Goal: Communication & Community: Answer question/provide support

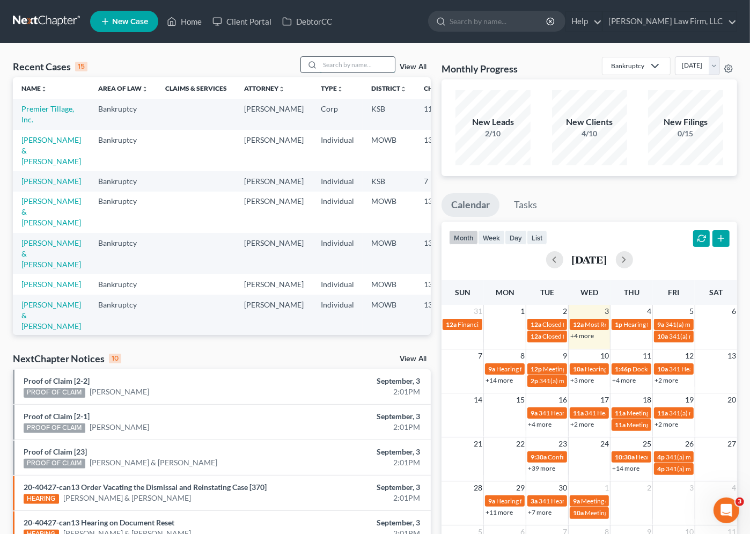
click at [356, 62] on input "search" at bounding box center [357, 65] width 75 height 16
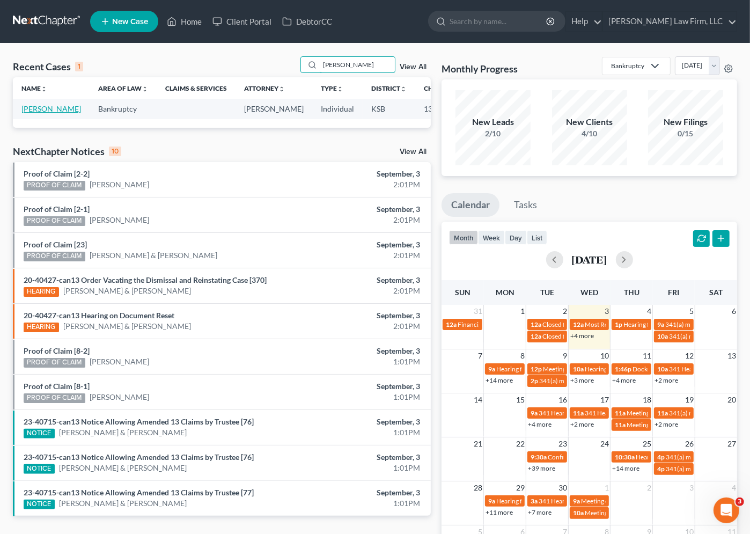
type input "[PERSON_NAME]"
click at [47, 113] on link "[PERSON_NAME]" at bounding box center [51, 108] width 60 height 9
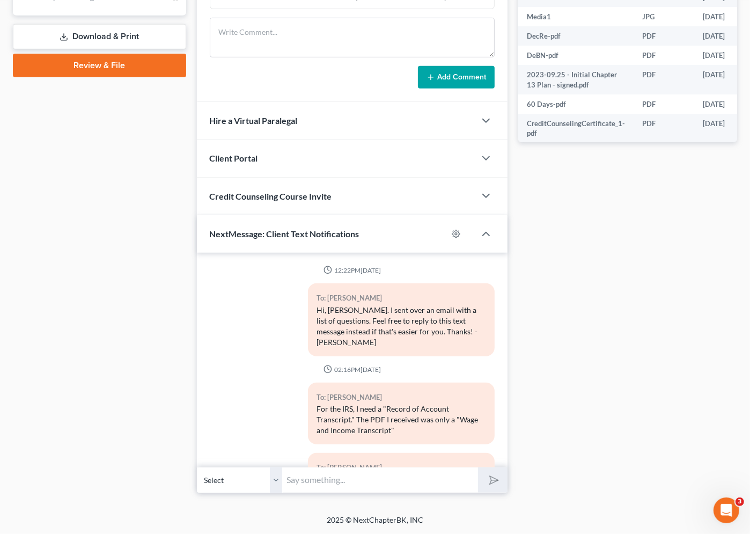
scroll to position [13027, 0]
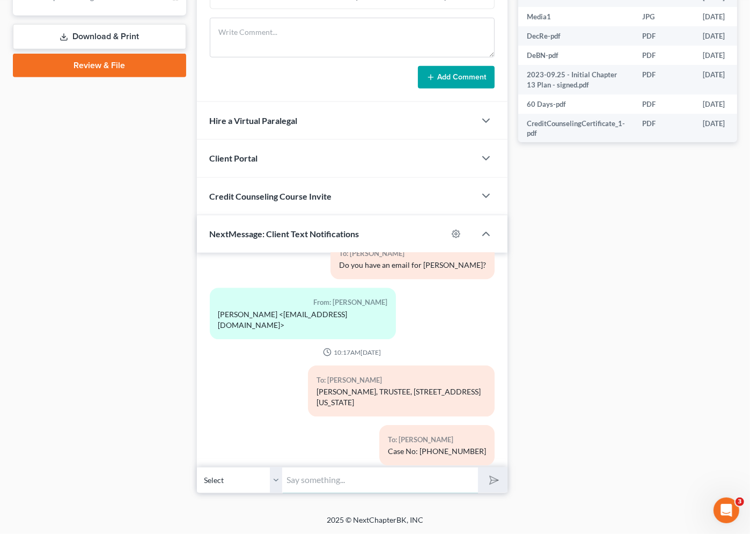
click at [405, 489] on input "text" at bounding box center [380, 480] width 195 height 26
type input "Not at all! The Trustee and I were wondering how you were going to manage a $65…"
click at [478, 467] on button "submit" at bounding box center [493, 479] width 30 height 25
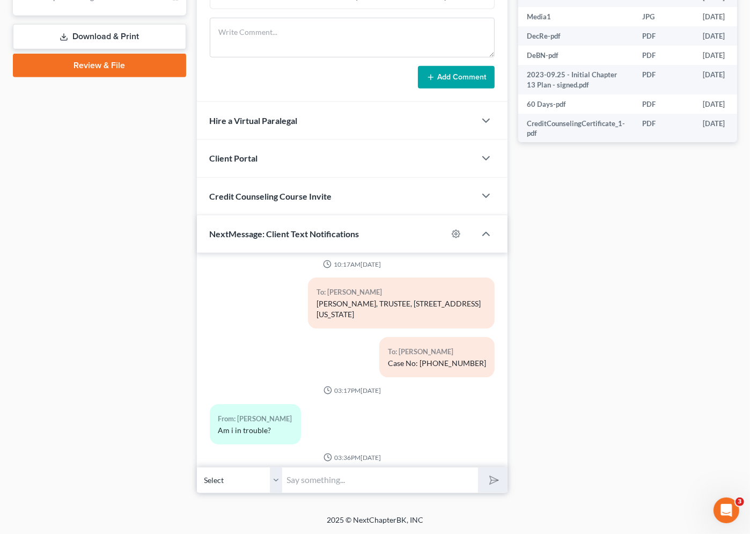
scroll to position [13164, 0]
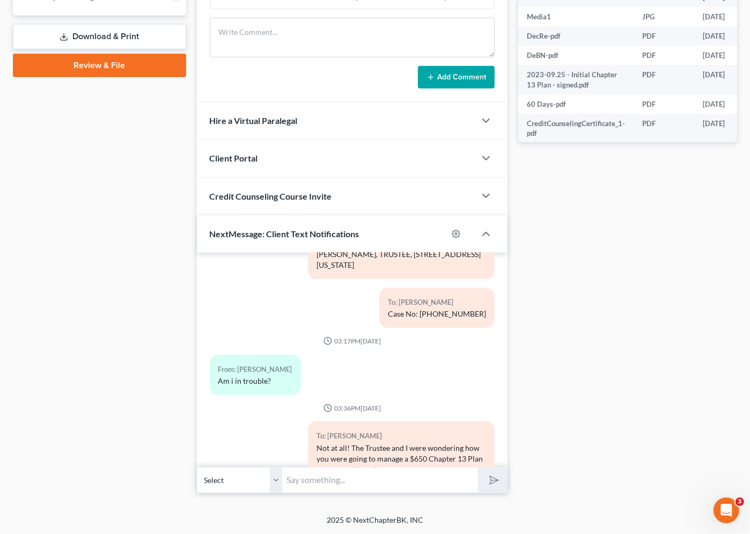
click at [69, 167] on div "Case Dashboard Payments Invoices Payments Payments Credit Report Client Profile" at bounding box center [100, 53] width 184 height 882
click at [174, 226] on div "Case Dashboard Payments Invoices Payments Payments Credit Report Client Profile" at bounding box center [100, 53] width 184 height 882
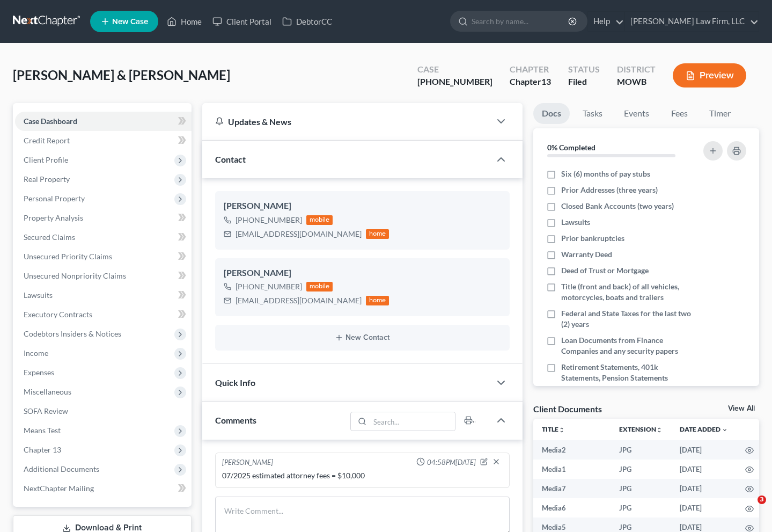
select select "1"
click at [43, 19] on link at bounding box center [47, 21] width 69 height 19
